Goal: Information Seeking & Learning: Learn about a topic

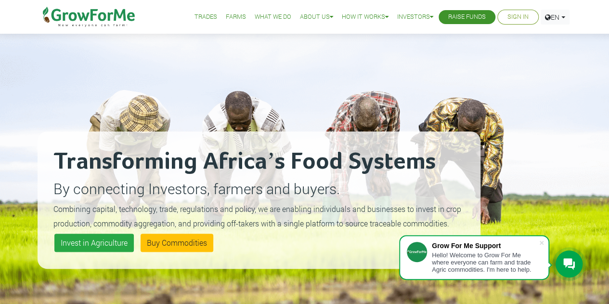
click at [92, 210] on small "Combining capital, technology, trade, regulations and policy, we are enabling i…" at bounding box center [257, 216] width 408 height 25
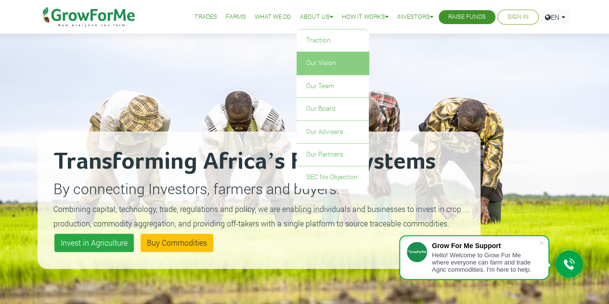
click at [318, 63] on link "Our Vision" at bounding box center [333, 63] width 72 height 22
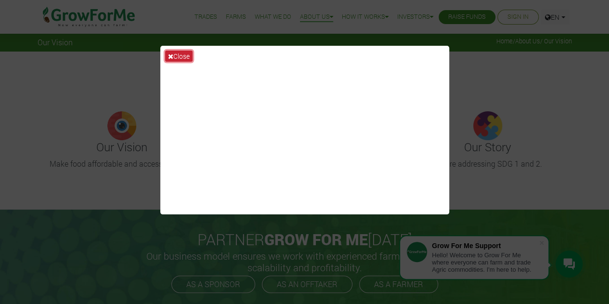
click at [171, 52] on button "Close" at bounding box center [178, 56] width 27 height 11
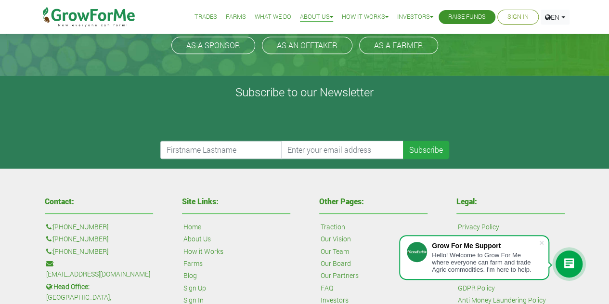
scroll to position [241, 0]
